Goal: Task Accomplishment & Management: Manage account settings

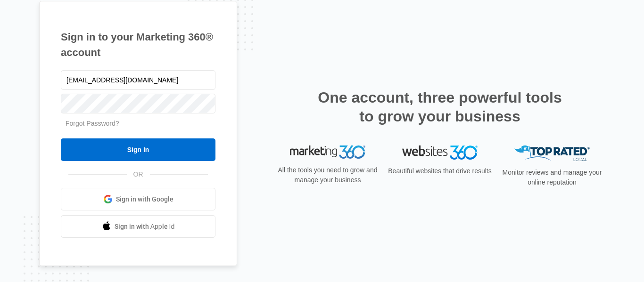
type input "[EMAIL_ADDRESS][DOMAIN_NAME]"
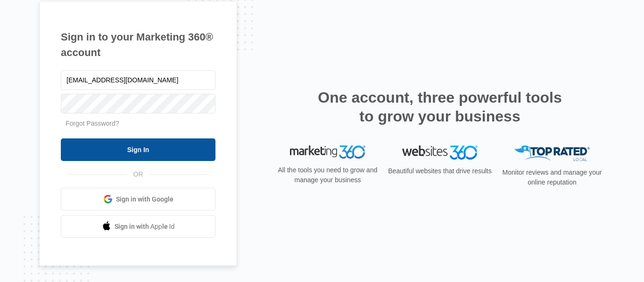
click at [158, 150] on input "Sign In" at bounding box center [138, 150] width 155 height 23
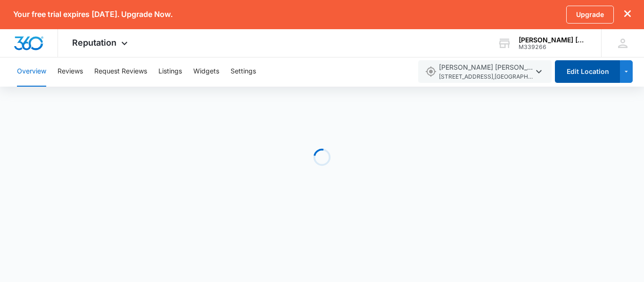
click at [594, 72] on button "Edit Location" at bounding box center [587, 71] width 65 height 23
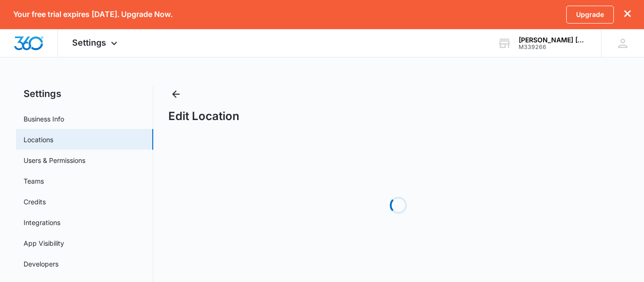
select select "[US_STATE]"
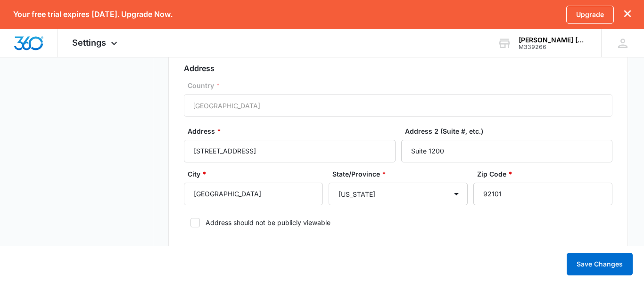
scroll to position [355, 0]
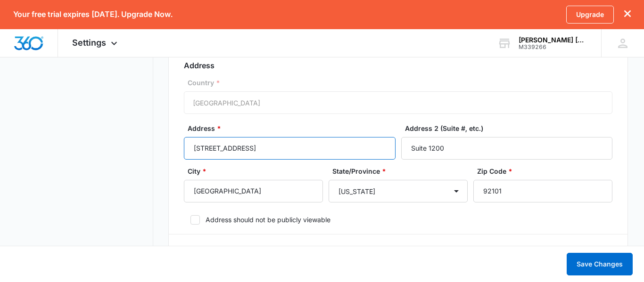
drag, startPoint x: 193, startPoint y: 160, endPoint x: 182, endPoint y: 155, distance: 12.3
paste input "[STREET_ADDRESS][PERSON_NAME]"
click at [248, 148] on input "[STREET_ADDRESS][PERSON_NAME]" at bounding box center [289, 148] width 211 height 23
drag, startPoint x: 248, startPoint y: 145, endPoint x: 349, endPoint y: 140, distance: 101.0
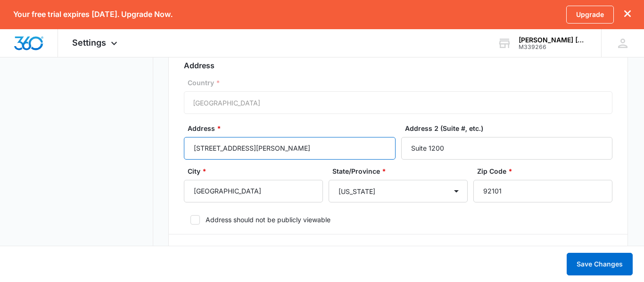
click at [349, 140] on input "[STREET_ADDRESS][PERSON_NAME]" at bounding box center [289, 148] width 211 height 23
type input "[STREET_ADDRESS][PERSON_NAME]"
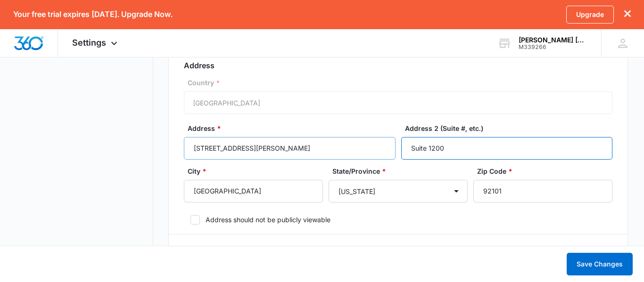
drag, startPoint x: 406, startPoint y: 148, endPoint x: 328, endPoint y: 149, distance: 77.8
click at [328, 149] on div "Address * [STREET_ADDRESS][PERSON_NAME], Address 2 (Suite #, etc.) Suite 1200" at bounding box center [398, 145] width 429 height 43
paste input "6"
type input "Suite 160"
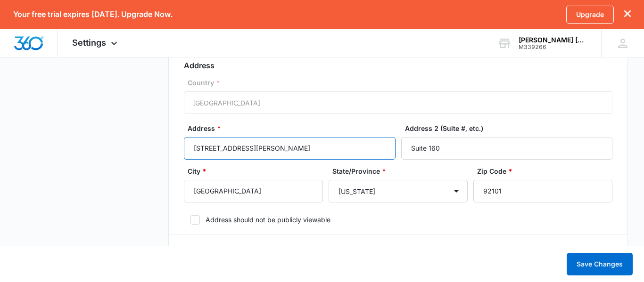
click at [265, 151] on input "[STREET_ADDRESS][PERSON_NAME]" at bounding box center [289, 148] width 211 height 23
type input "[STREET_ADDRESS][PERSON_NAME]"
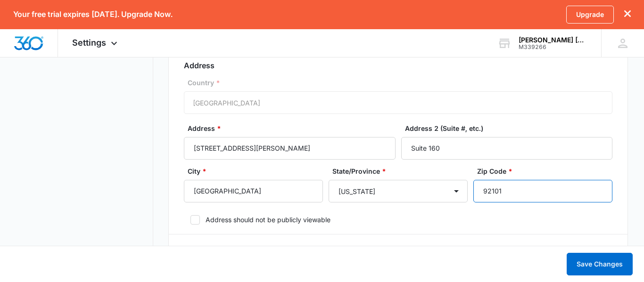
drag, startPoint x: 432, startPoint y: 198, endPoint x: 475, endPoint y: 199, distance: 42.9
click at [430, 199] on div "City * [GEOGRAPHIC_DATA]/Province * [US_STATE] [US_STATE] [US_STATE] [US_STATE]…" at bounding box center [398, 187] width 429 height 43
paste input "3"
type input "92131"
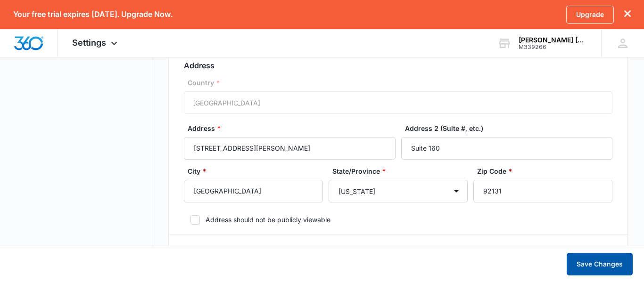
click at [601, 260] on button "Save Changes" at bounding box center [600, 264] width 66 height 23
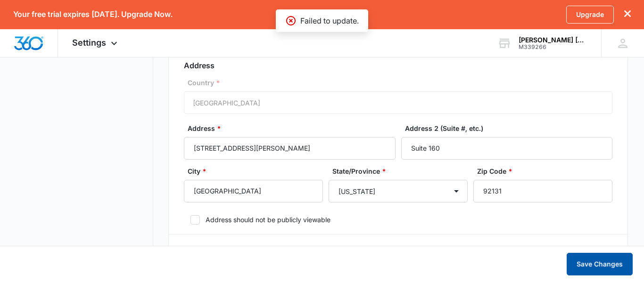
click at [603, 259] on button "Save Changes" at bounding box center [600, 264] width 66 height 23
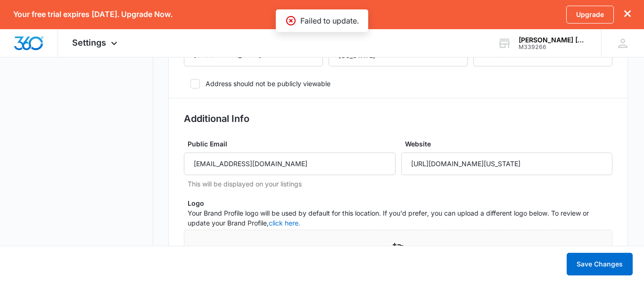
scroll to position [514, 0]
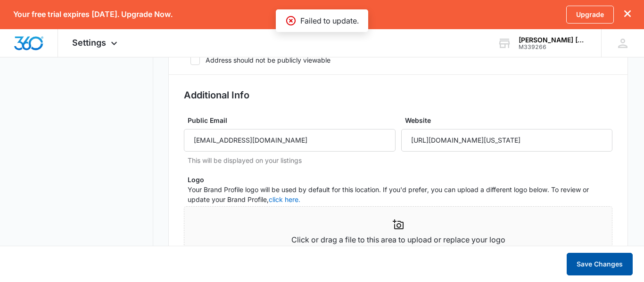
click at [604, 264] on button "Save Changes" at bounding box center [600, 264] width 66 height 23
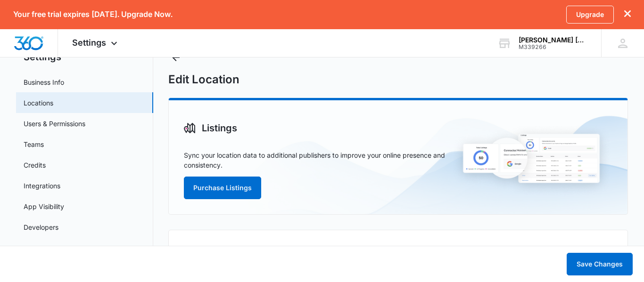
scroll to position [243, 0]
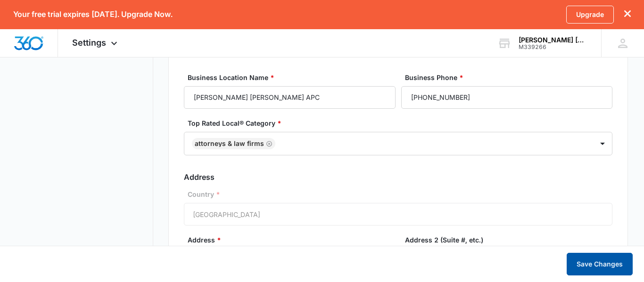
click at [602, 258] on button "Save Changes" at bounding box center [600, 264] width 66 height 23
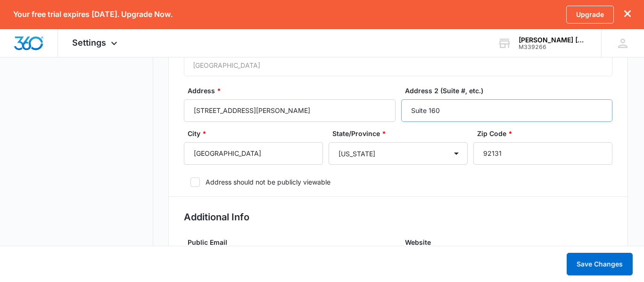
scroll to position [389, 0]
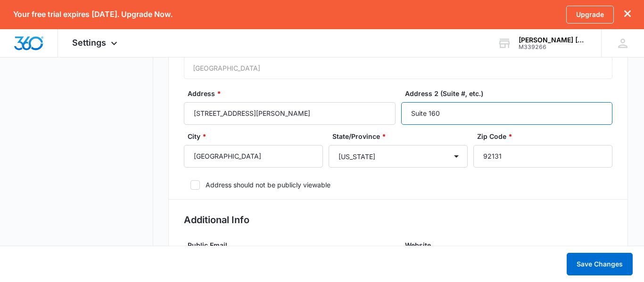
click at [460, 110] on input "Suite 160" at bounding box center [506, 113] width 211 height 23
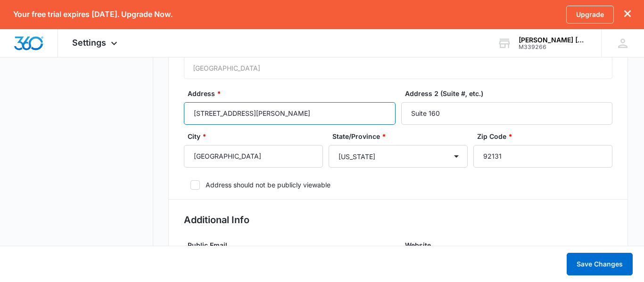
click at [329, 114] on input "[STREET_ADDRESS][PERSON_NAME]" at bounding box center [289, 113] width 211 height 23
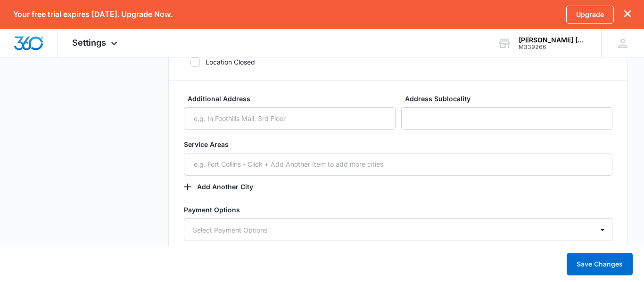
scroll to position [1201, 0]
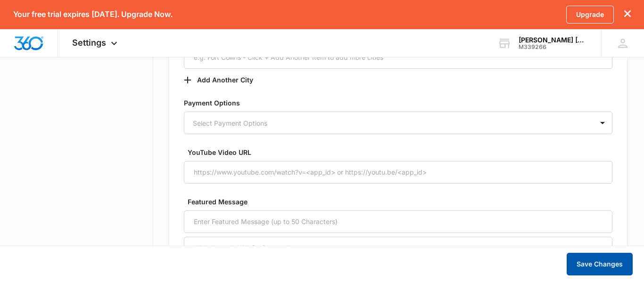
click at [586, 259] on button "Save Changes" at bounding box center [600, 264] width 66 height 23
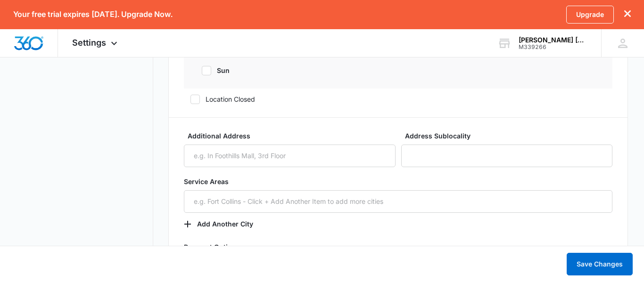
scroll to position [926, 0]
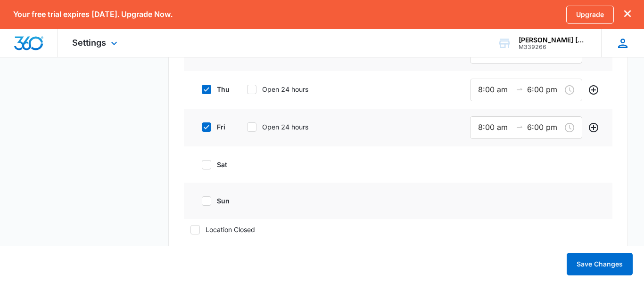
click at [626, 41] on icon at bounding box center [623, 43] width 14 height 14
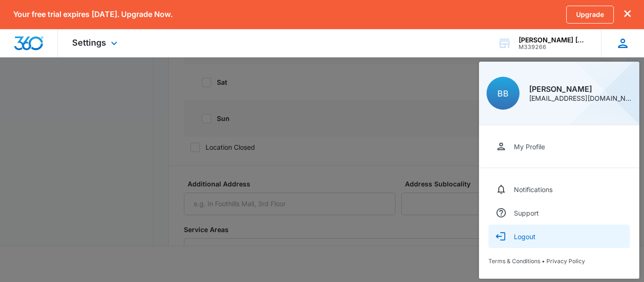
scroll to position [1019, 0]
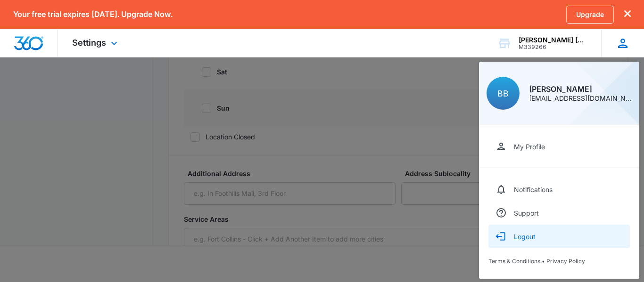
click at [533, 236] on div "Logout" at bounding box center [525, 237] width 22 height 8
